Goal: Task Accomplishment & Management: Use online tool/utility

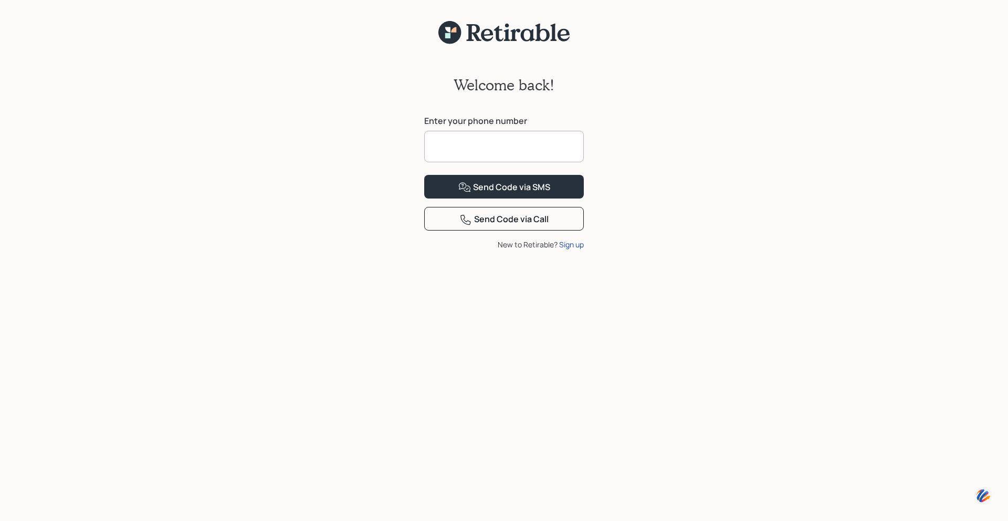
click at [446, 142] on input at bounding box center [504, 147] width 160 height 32
type input "**********"
click at [497, 194] on div "Send Code via SMS" at bounding box center [504, 187] width 92 height 13
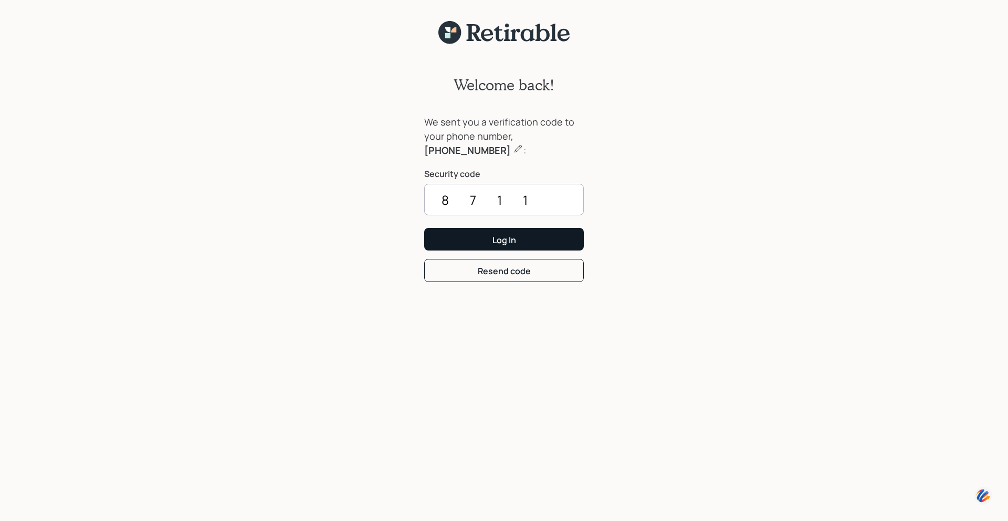
type input "8711"
click at [507, 236] on div "Log In" at bounding box center [505, 240] width 24 height 12
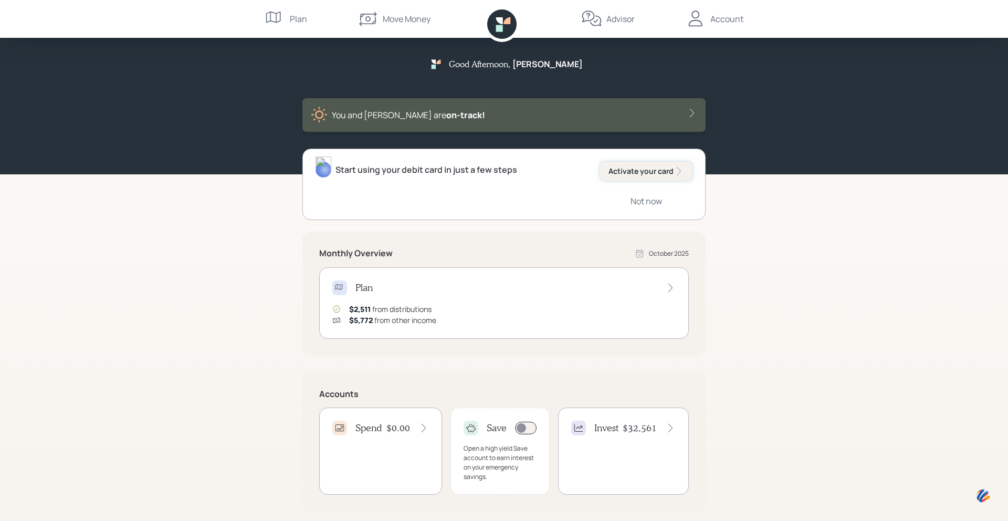
click at [648, 169] on div "Activate your card" at bounding box center [647, 171] width 76 height 11
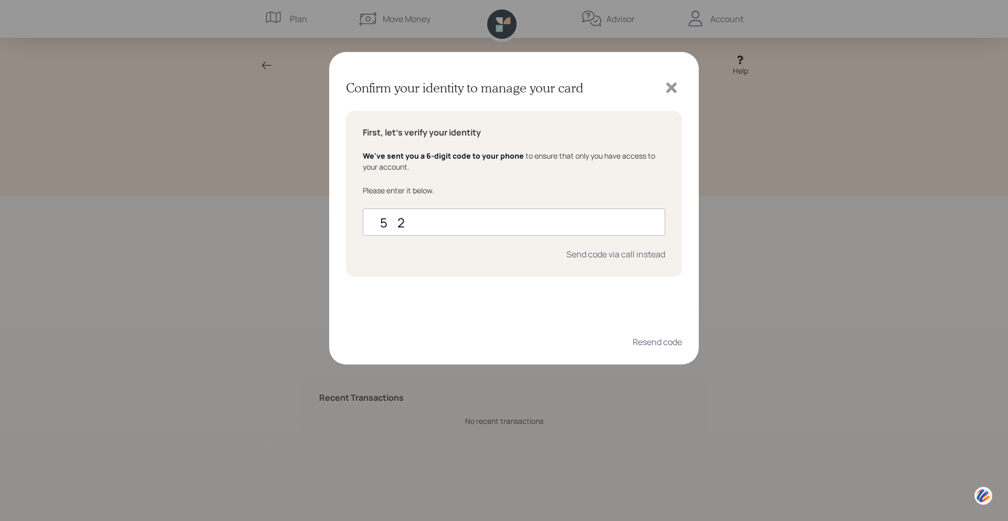
type input "5"
type input "524828"
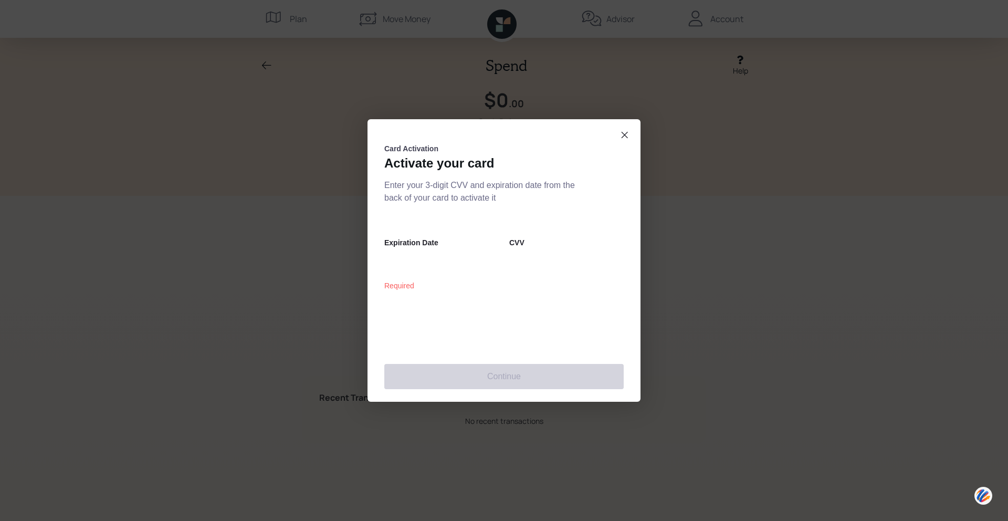
click at [129, 116] on dialog at bounding box center [504, 260] width 1008 height 521
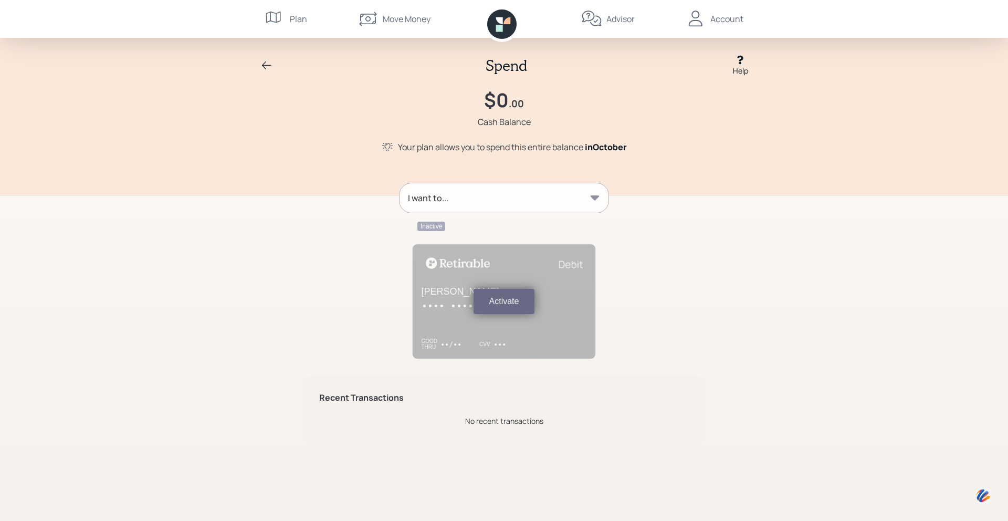
click at [510, 299] on button "Activate" at bounding box center [504, 301] width 61 height 25
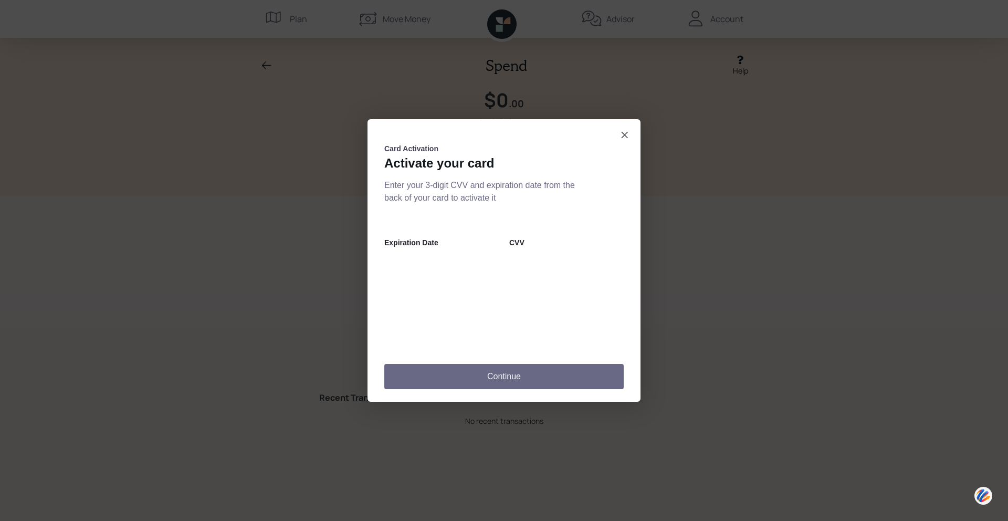
click at [514, 375] on button "Continue" at bounding box center [503, 376] width 239 height 25
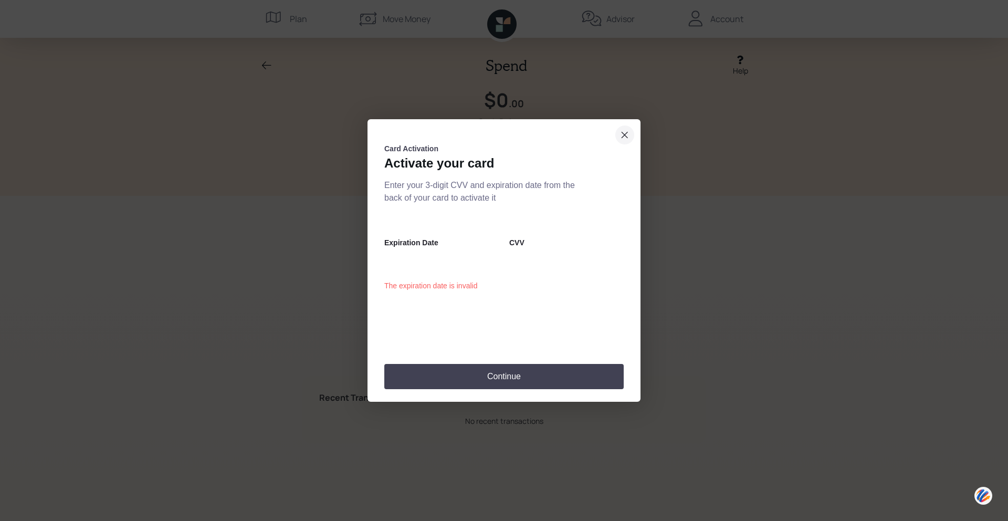
click at [625, 131] on icon "close dialog" at bounding box center [625, 135] width 8 height 13
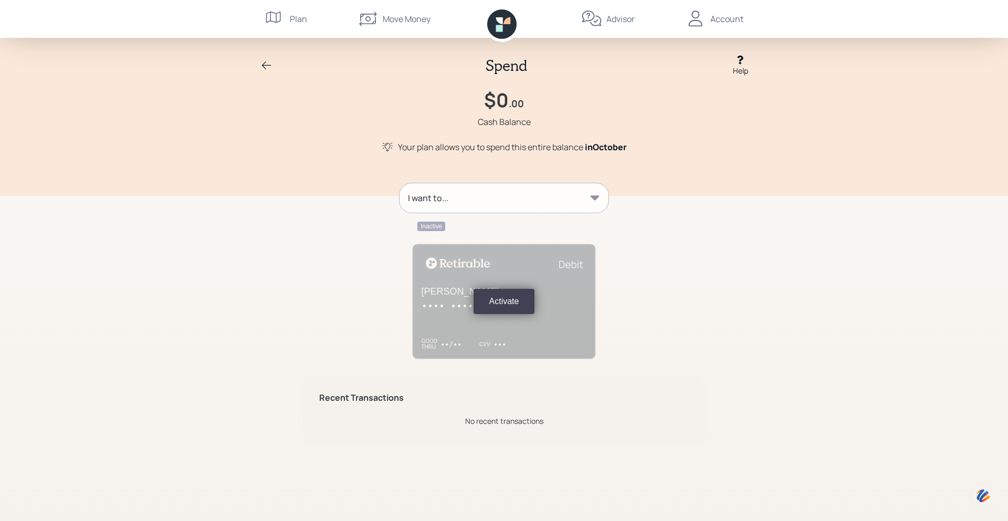
click at [769, 166] on div "Spend Help $0 .00 Cash Balance Your plan allows you to spend this entire balanc…" at bounding box center [504, 98] width 1008 height 196
